Goal: Transaction & Acquisition: Purchase product/service

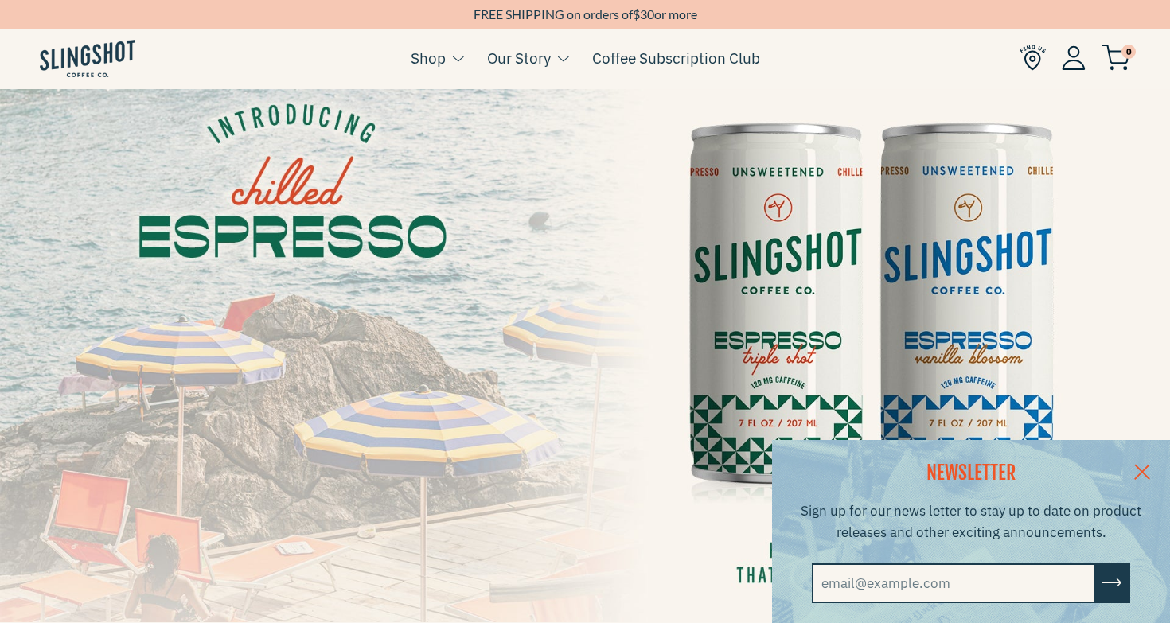
scroll to position [127, 0]
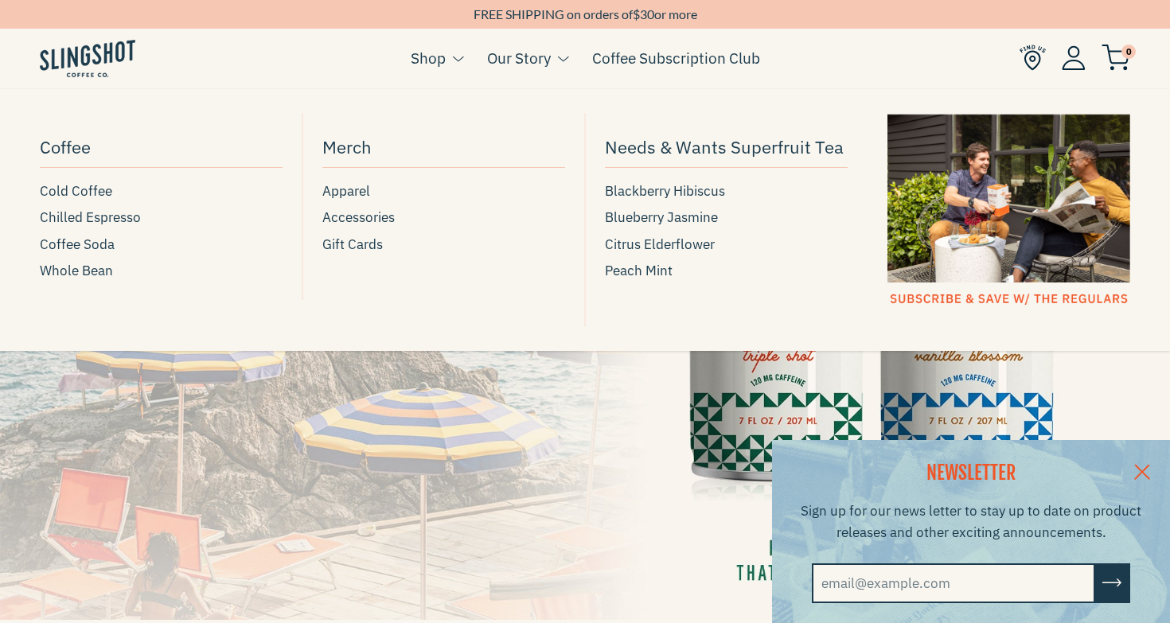
click at [431, 51] on link "Shop" at bounding box center [428, 58] width 35 height 24
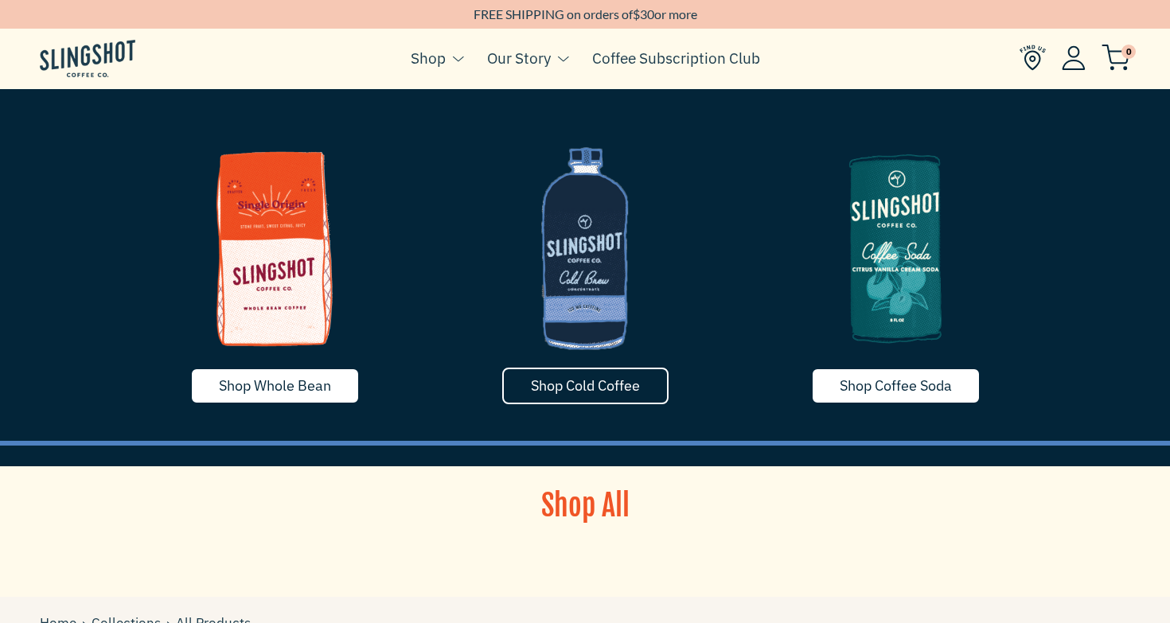
click at [630, 389] on span "Shop Cold Coffee" at bounding box center [585, 385] width 109 height 18
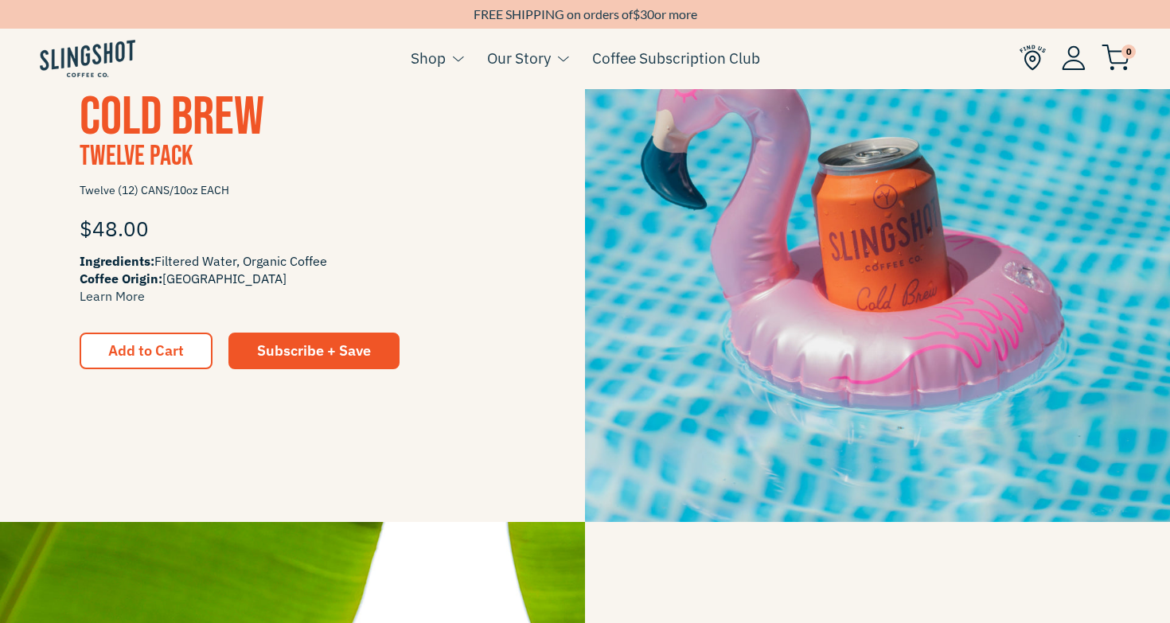
scroll to position [1599, 0]
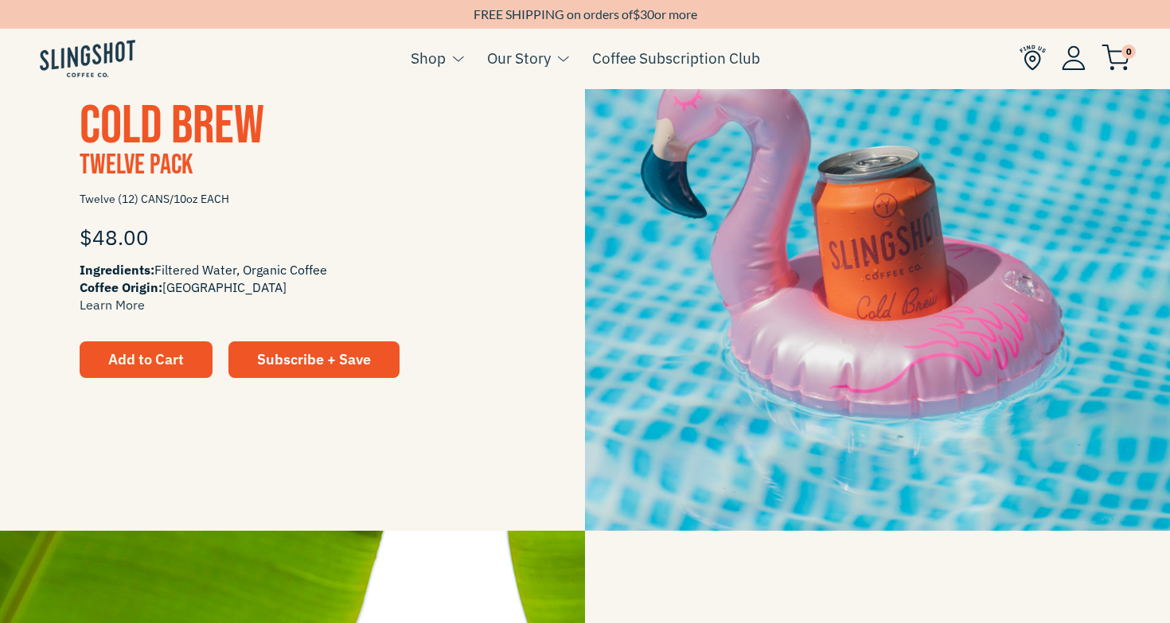
click at [136, 372] on button "Add to Cart" at bounding box center [146, 359] width 133 height 37
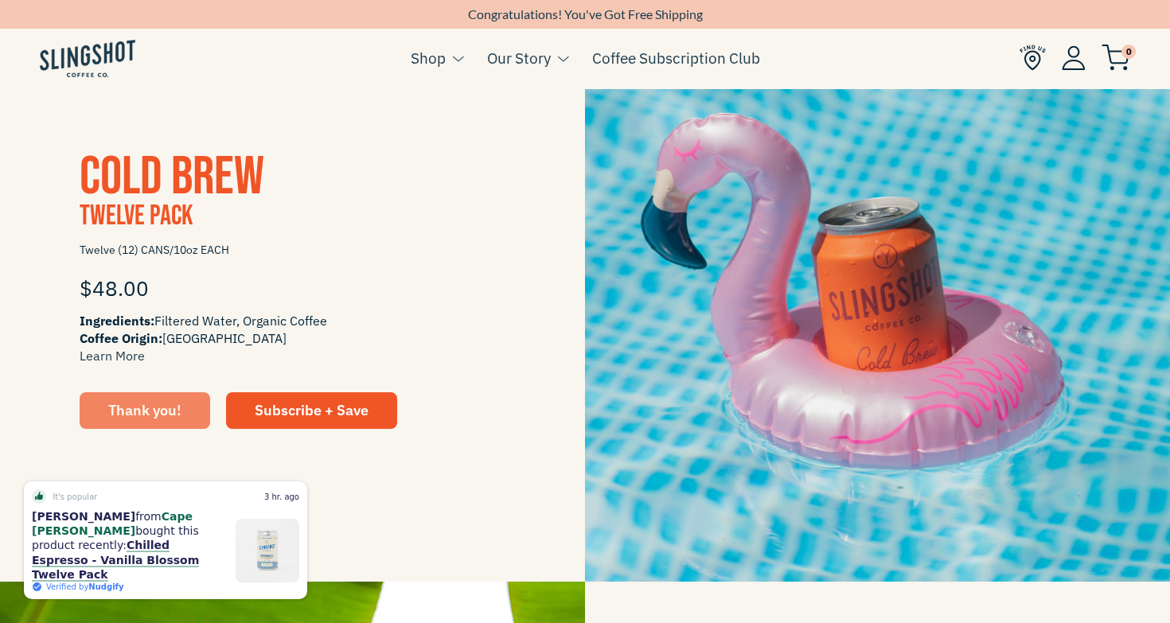
scroll to position [1546, 0]
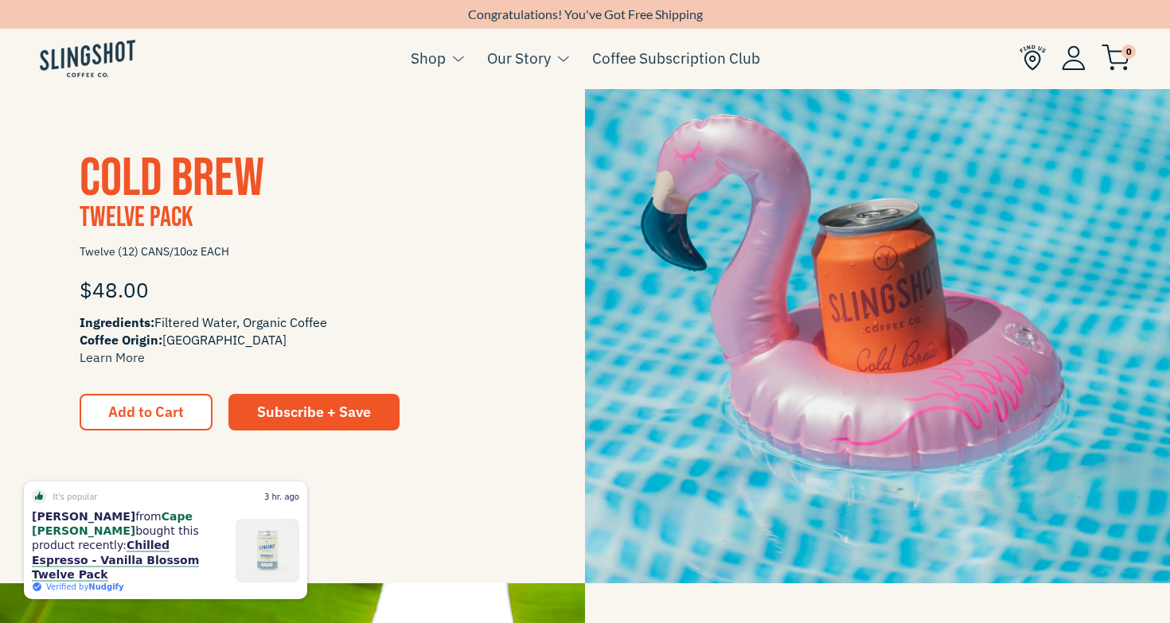
click at [1119, 53] on img at bounding box center [1116, 58] width 29 height 26
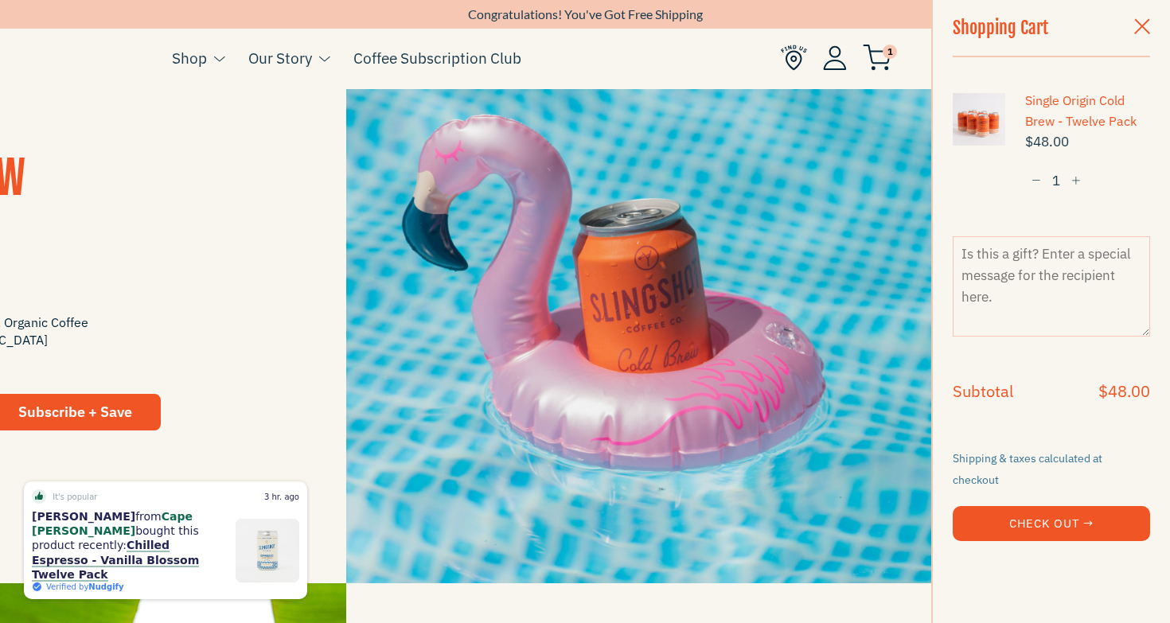
click at [1050, 513] on button "Check Out →" at bounding box center [1051, 523] width 197 height 35
